Goal: Browse casually

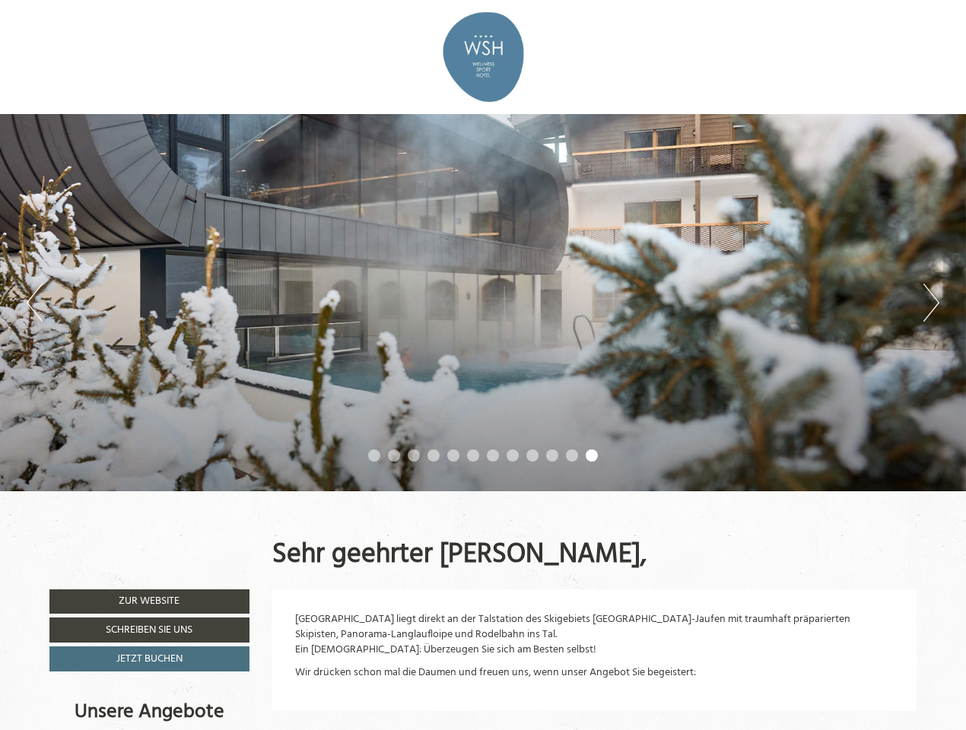
click at [483, 365] on div "Previous Next 1 2 3 4 5 6 7 8 9 10 11 12" at bounding box center [483, 302] width 966 height 377
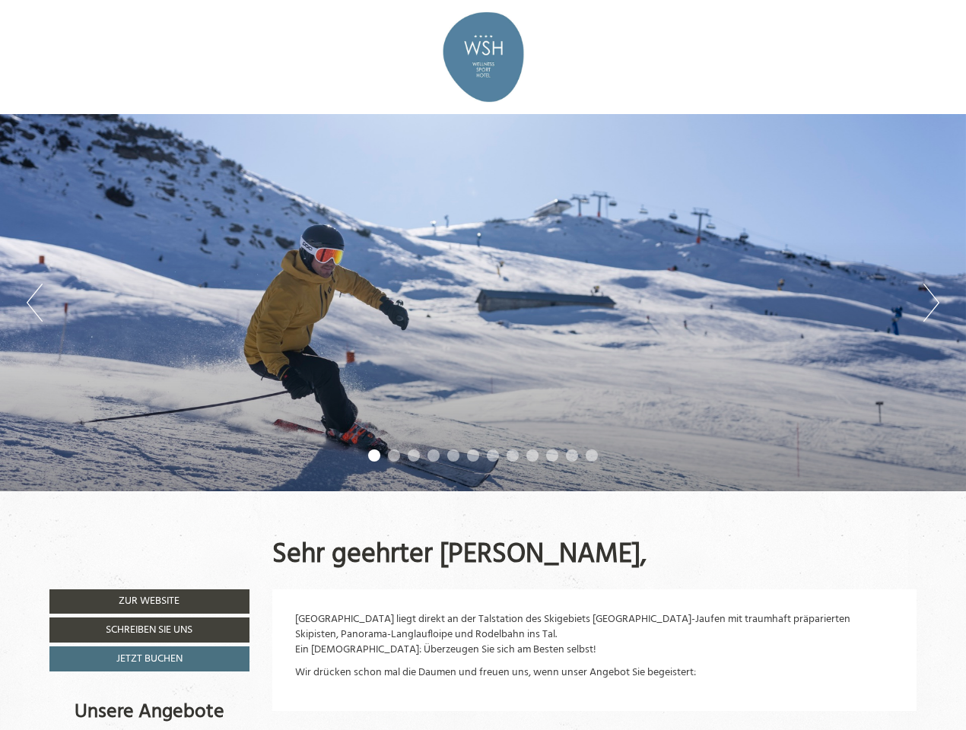
click at [34, 303] on button "Previous" at bounding box center [35, 303] width 16 height 38
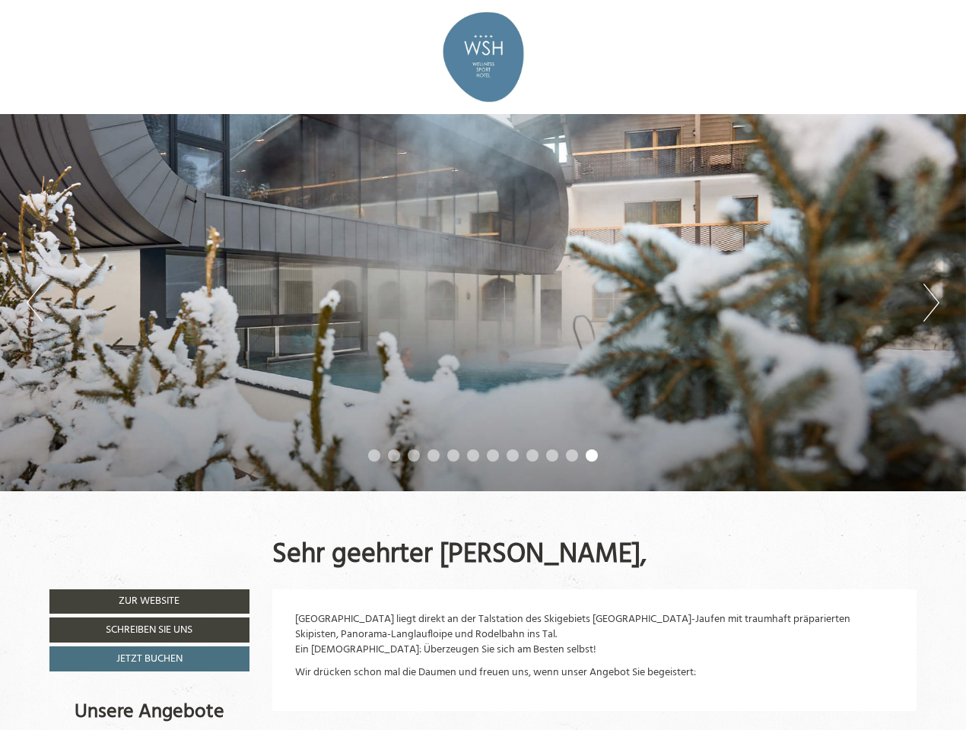
click at [483, 303] on div "Previous Next 1 2 3 4 5 6 7 8 9 10 11 12" at bounding box center [483, 302] width 966 height 377
click at [931, 303] on button "Next" at bounding box center [931, 303] width 16 height 38
click at [374, 456] on li "1" at bounding box center [374, 456] width 12 height 12
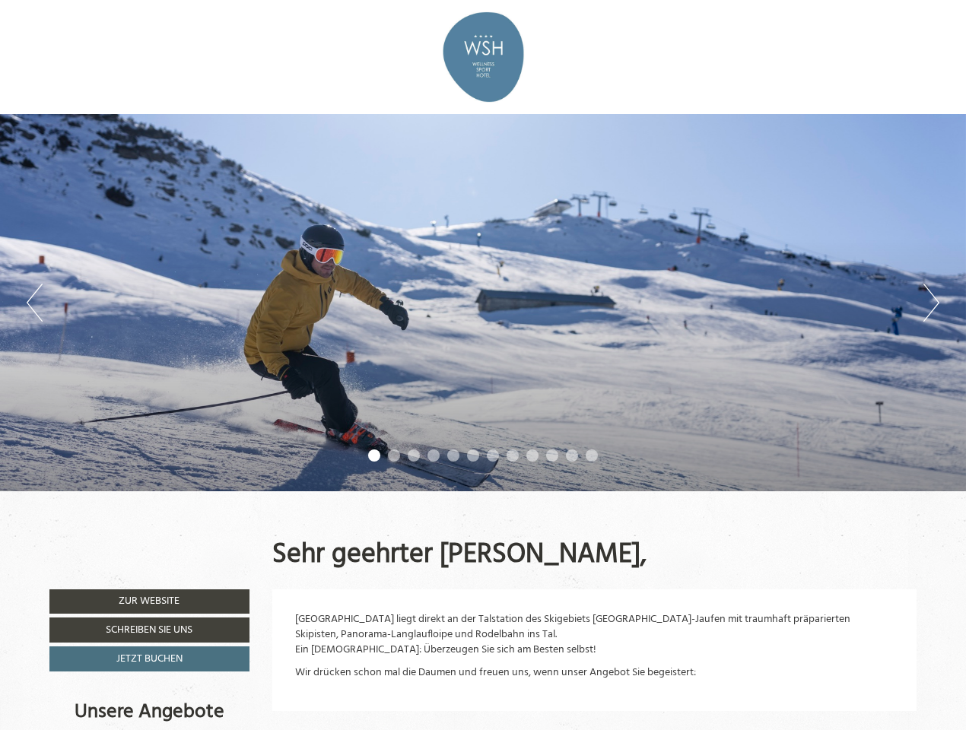
click at [394, 456] on li "2" at bounding box center [394, 456] width 12 height 12
click at [414, 456] on li "3" at bounding box center [414, 456] width 12 height 12
click at [434, 456] on li "4" at bounding box center [433, 456] width 12 height 12
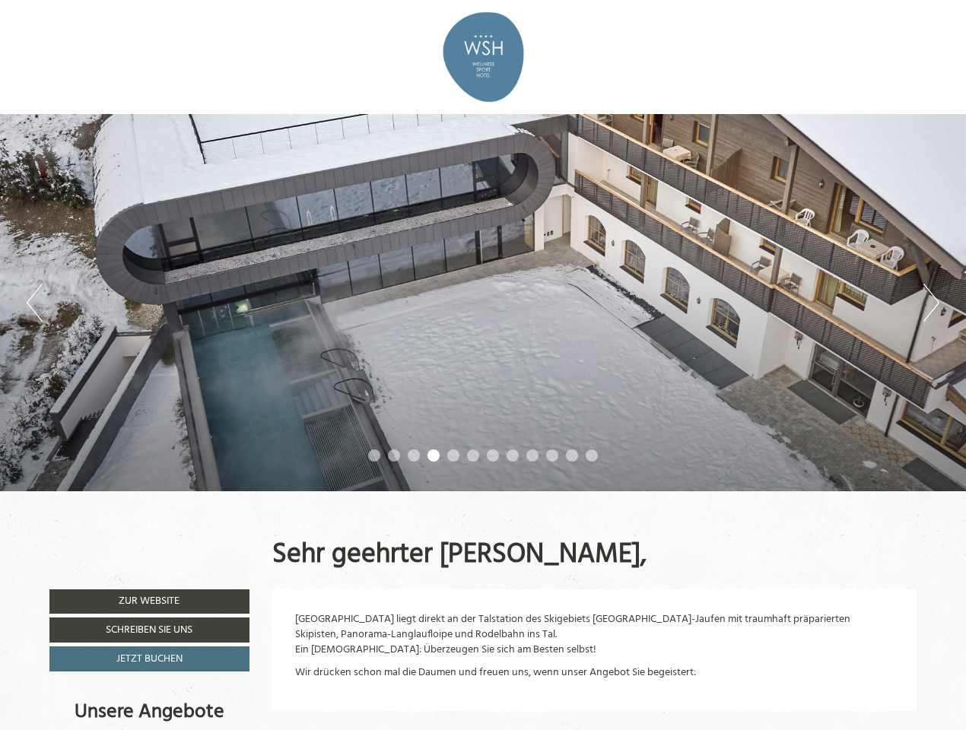
click at [453, 456] on li "5" at bounding box center [453, 456] width 12 height 12
click at [473, 456] on li "6" at bounding box center [473, 456] width 12 height 12
